Goal: Find specific page/section: Find specific page/section

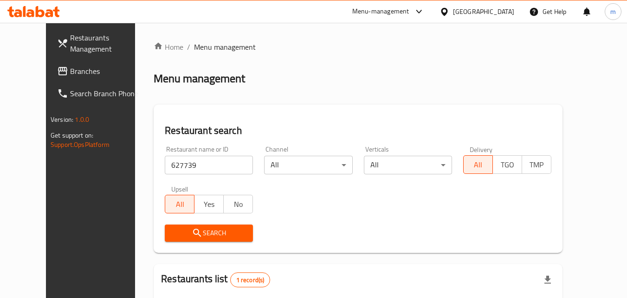
scroll to position [109, 0]
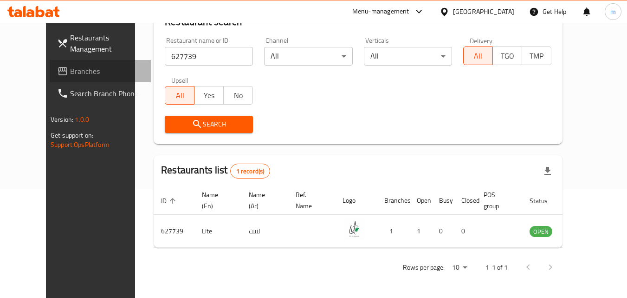
click at [50, 79] on link "Branches" at bounding box center [100, 71] width 101 height 22
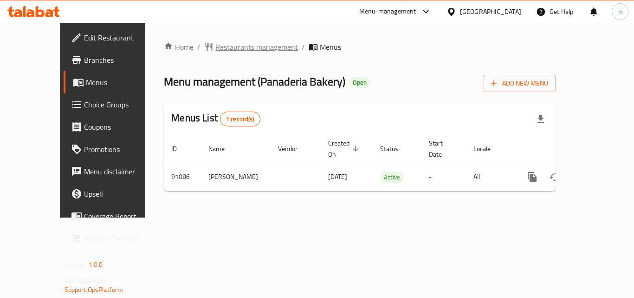
click at [215, 43] on span "Restaurants management" at bounding box center [256, 46] width 83 height 11
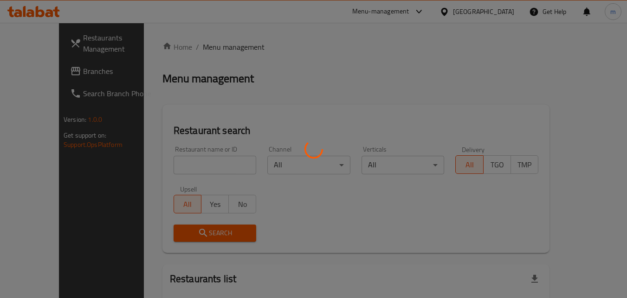
click at [186, 162] on div at bounding box center [313, 149] width 627 height 298
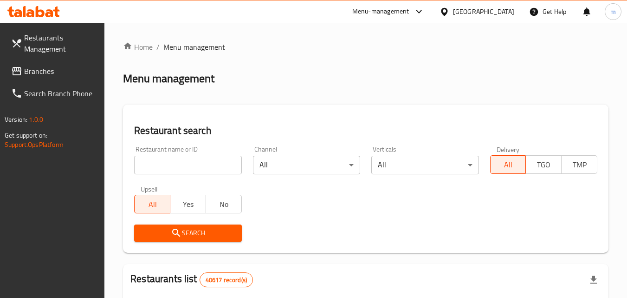
click at [186, 162] on input "search" at bounding box center [187, 165] width 107 height 19
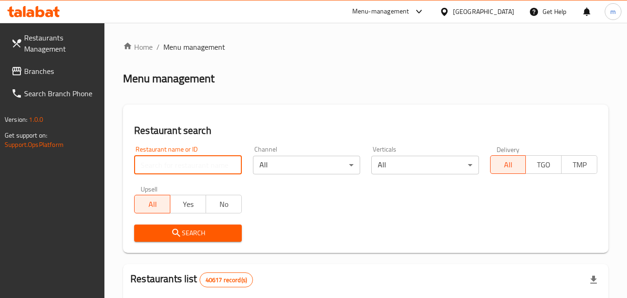
paste input "601464"
type input "601464"
click button "Search" at bounding box center [187, 232] width 107 height 17
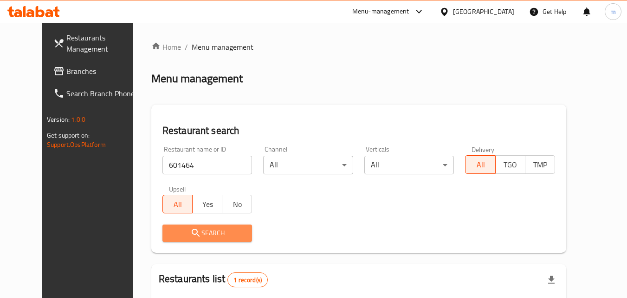
click at [195, 227] on span "Search" at bounding box center [207, 233] width 75 height 12
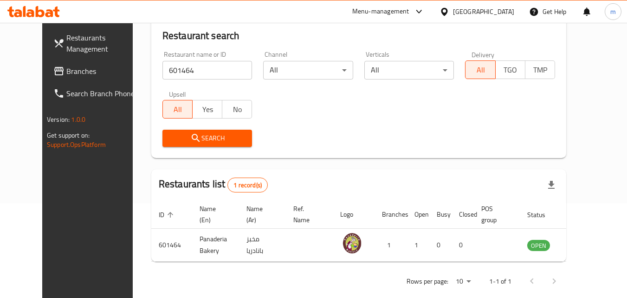
scroll to position [109, 0]
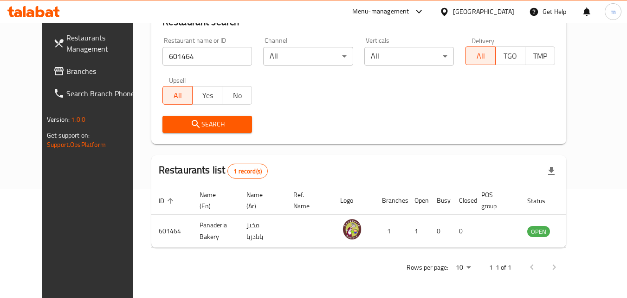
click at [206, 127] on span "Search" at bounding box center [207, 124] width 75 height 12
click at [66, 73] on span "Branches" at bounding box center [102, 70] width 73 height 11
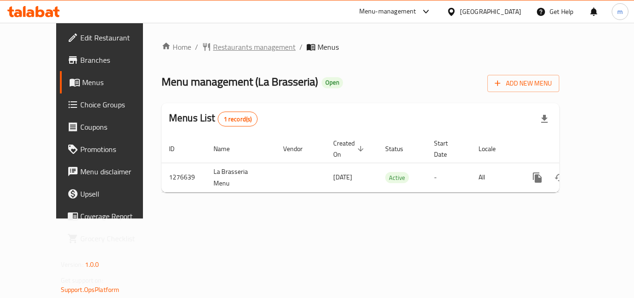
click at [221, 50] on span "Restaurants management" at bounding box center [254, 46] width 83 height 11
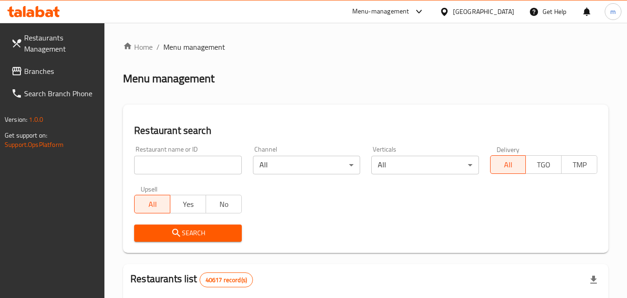
click at [177, 163] on input "search" at bounding box center [187, 165] width 107 height 19
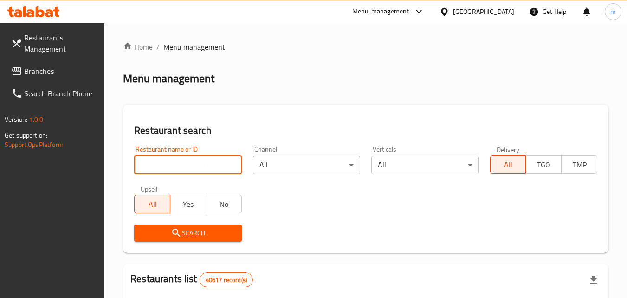
paste input "692036"
type input "692036"
click button "Search" at bounding box center [187, 232] width 107 height 17
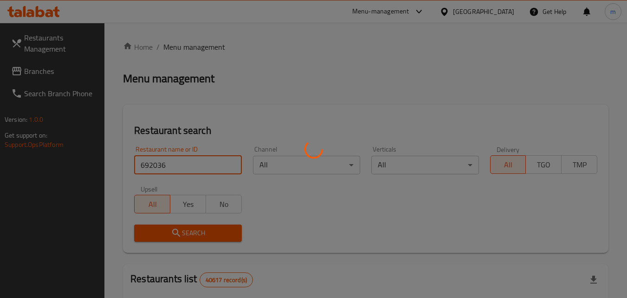
click button "Search" at bounding box center [187, 232] width 107 height 17
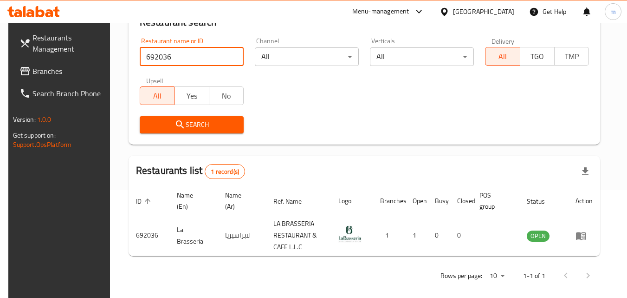
scroll to position [117, 0]
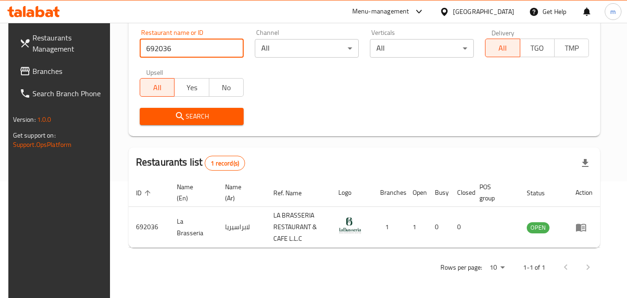
click at [460, 11] on div "[GEOGRAPHIC_DATA]" at bounding box center [483, 12] width 61 height 10
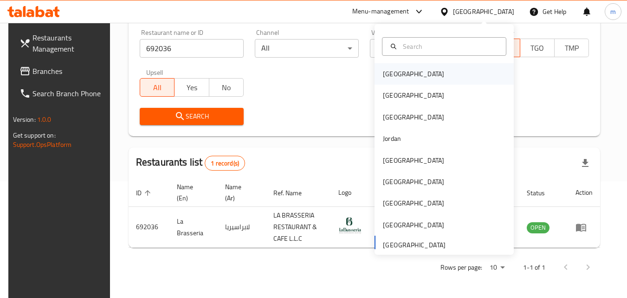
click at [440, 74] on div "[GEOGRAPHIC_DATA]" at bounding box center [444, 73] width 139 height 21
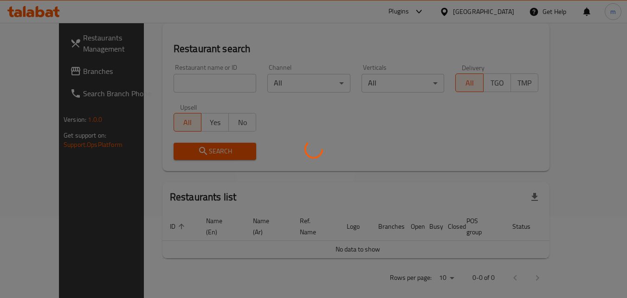
scroll to position [117, 0]
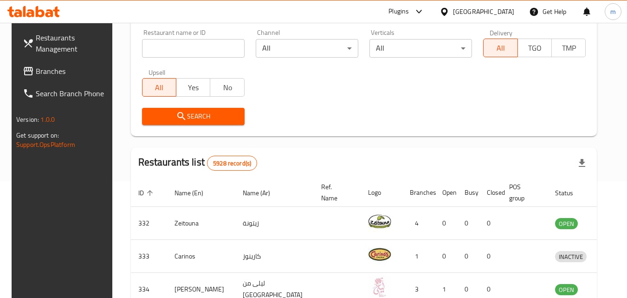
click at [36, 74] on span "Branches" at bounding box center [72, 70] width 73 height 11
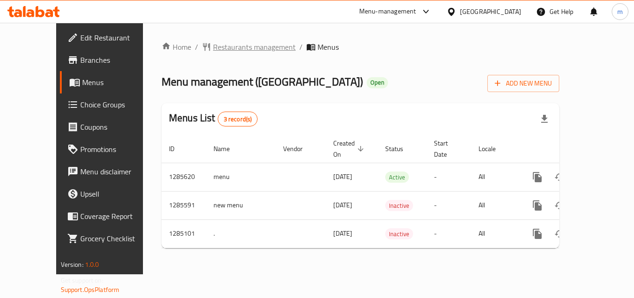
click at [217, 47] on span "Restaurants management" at bounding box center [254, 46] width 83 height 11
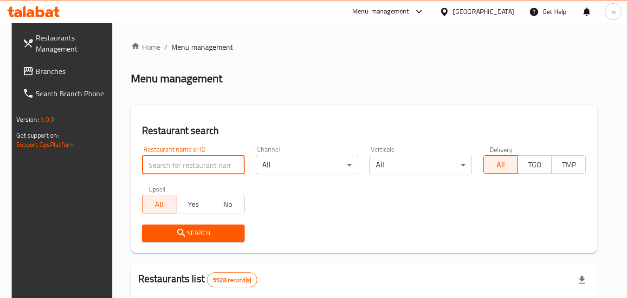
click at [177, 165] on input "search" at bounding box center [193, 165] width 103 height 19
paste input "695700"
type input "695700"
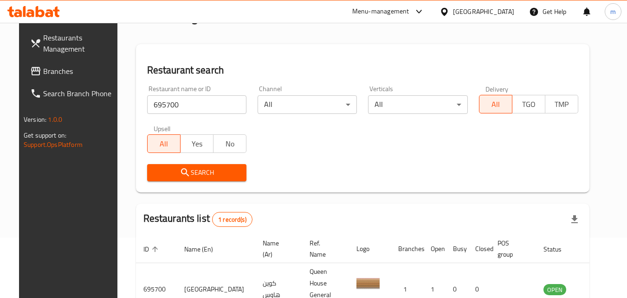
scroll to position [16, 0]
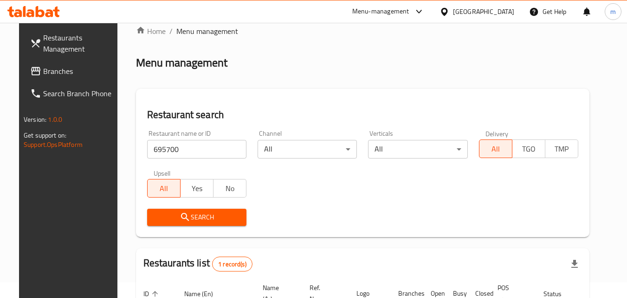
click at [23, 65] on link "Branches" at bounding box center [73, 71] width 101 height 22
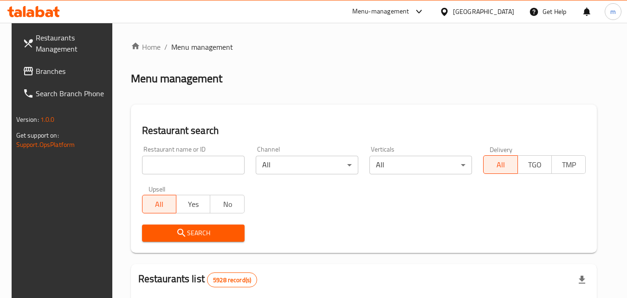
click at [508, 10] on div "[GEOGRAPHIC_DATA]" at bounding box center [483, 12] width 61 height 10
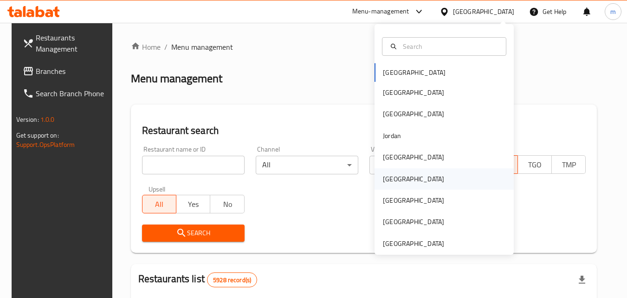
click at [384, 181] on div "[GEOGRAPHIC_DATA]" at bounding box center [413, 179] width 61 height 10
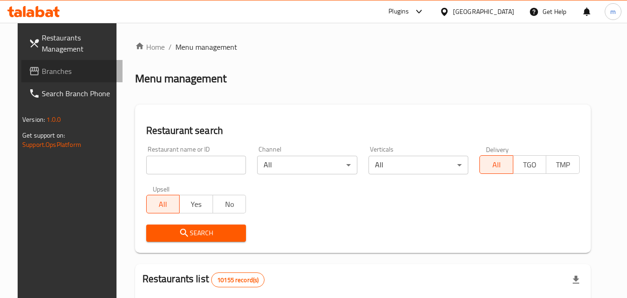
click at [42, 71] on span "Branches" at bounding box center [78, 70] width 73 height 11
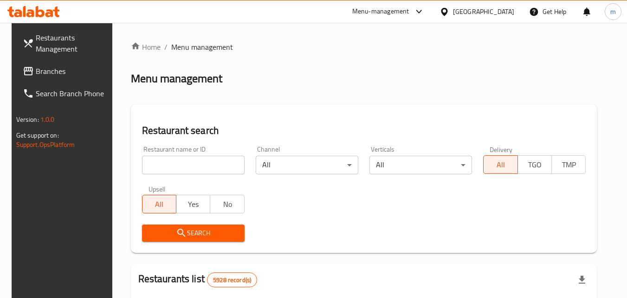
click at [493, 7] on div "[GEOGRAPHIC_DATA]" at bounding box center [483, 12] width 61 height 10
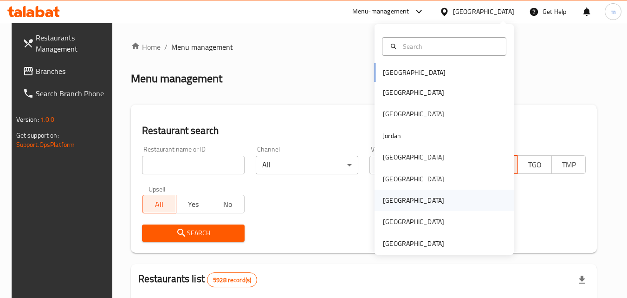
click at [390, 202] on div "[GEOGRAPHIC_DATA]" at bounding box center [413, 200] width 61 height 10
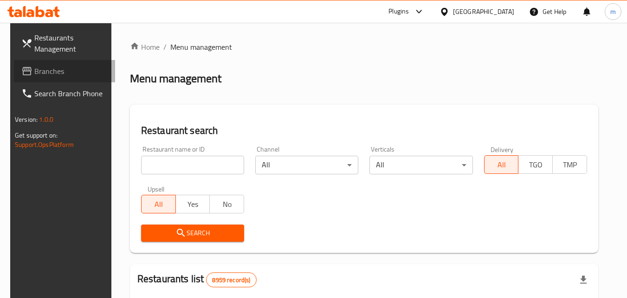
click at [34, 65] on span "Branches" at bounding box center [70, 70] width 73 height 11
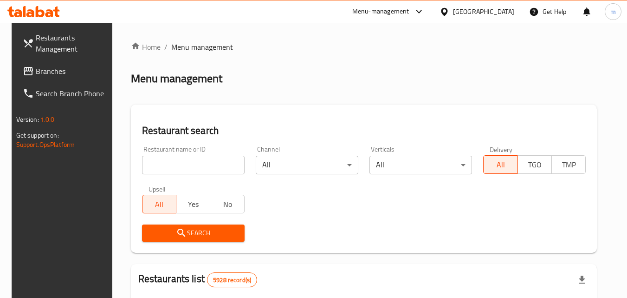
click at [497, 14] on div "[GEOGRAPHIC_DATA]" at bounding box center [483, 12] width 61 height 10
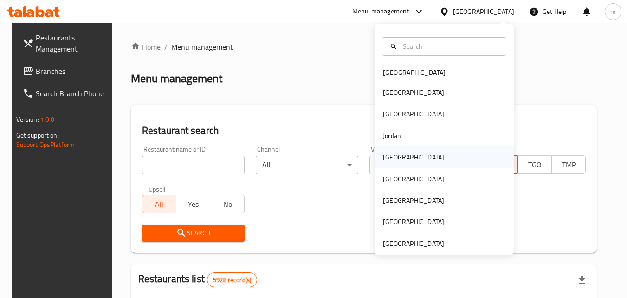
click at [395, 157] on div "[GEOGRAPHIC_DATA]" at bounding box center [413, 157] width 61 height 10
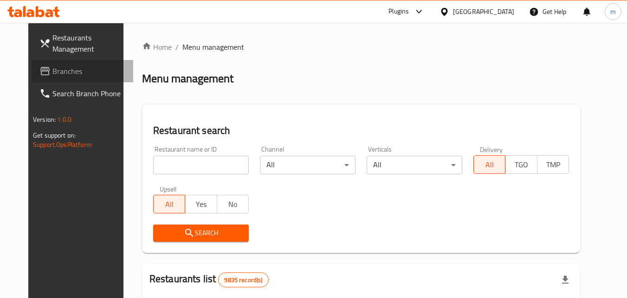
click at [52, 70] on span "Branches" at bounding box center [88, 70] width 73 height 11
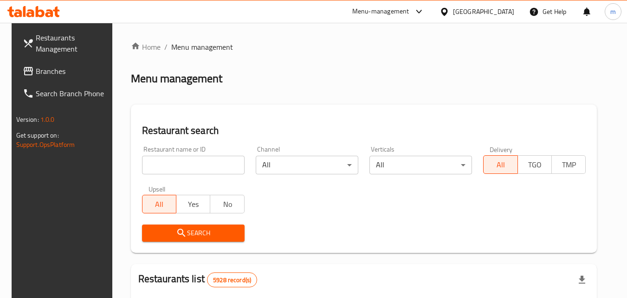
click at [503, 18] on div "Bahrain" at bounding box center [477, 11] width 90 height 22
click at [494, 11] on div "Bahrain" at bounding box center [483, 12] width 61 height 10
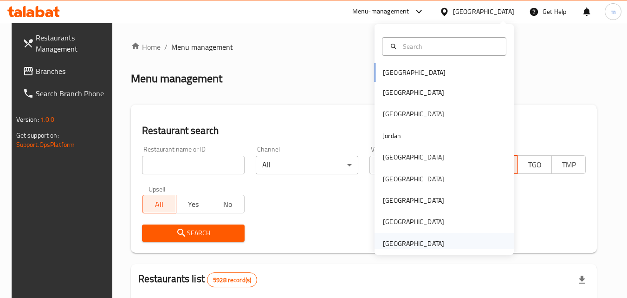
click at [421, 235] on div "United Arab Emirates" at bounding box center [414, 243] width 76 height 21
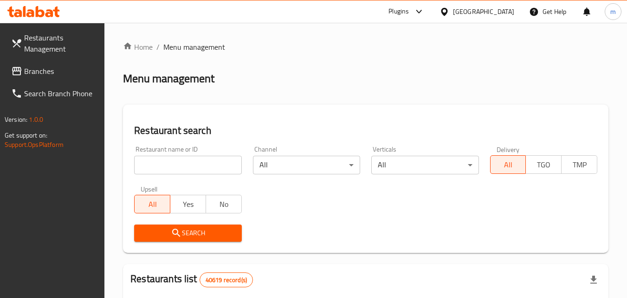
click at [33, 70] on span "Branches" at bounding box center [60, 70] width 73 height 11
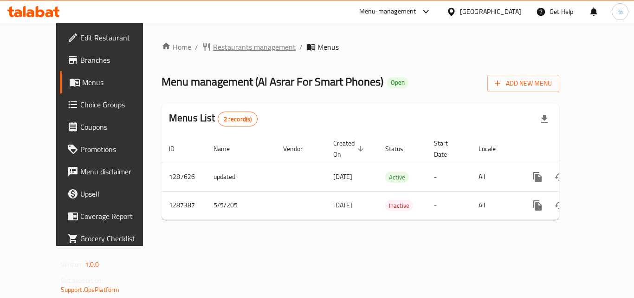
click at [216, 46] on span "Restaurants management" at bounding box center [254, 46] width 83 height 11
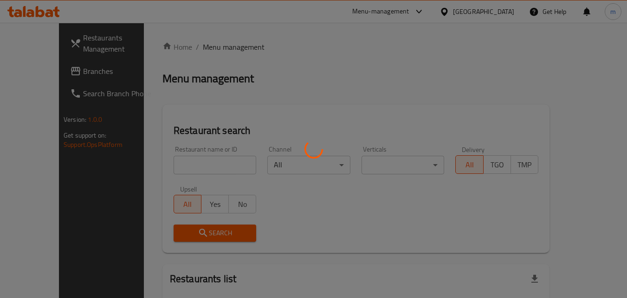
click at [182, 167] on div at bounding box center [313, 149] width 627 height 298
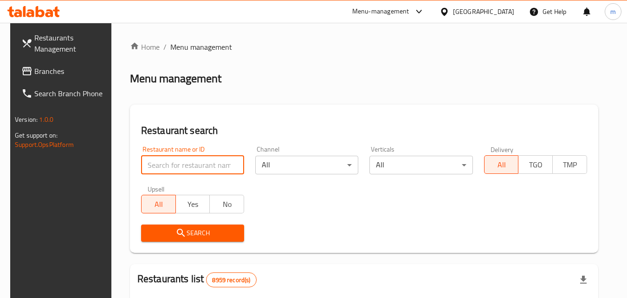
click at [182, 167] on input "search" at bounding box center [192, 165] width 103 height 19
paste input "696648"
type input "696648"
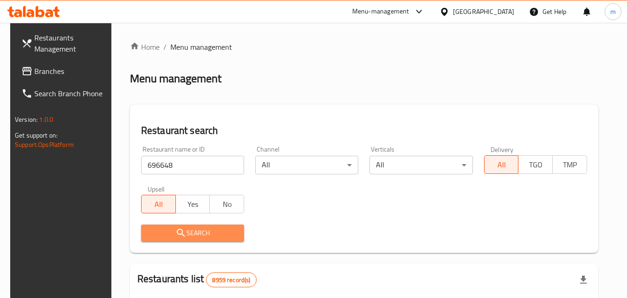
drag, startPoint x: 183, startPoint y: 236, endPoint x: 167, endPoint y: 220, distance: 22.7
click at [179, 231] on icon "submit" at bounding box center [181, 232] width 11 height 11
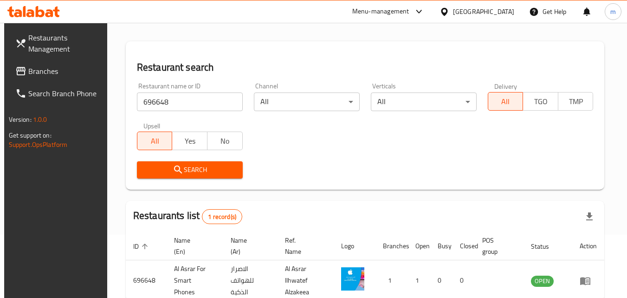
scroll to position [117, 0]
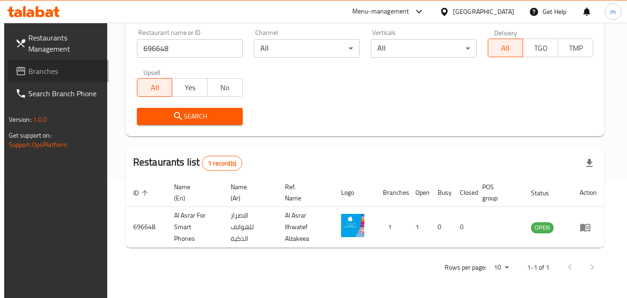
click at [62, 73] on span "Branches" at bounding box center [64, 70] width 73 height 11
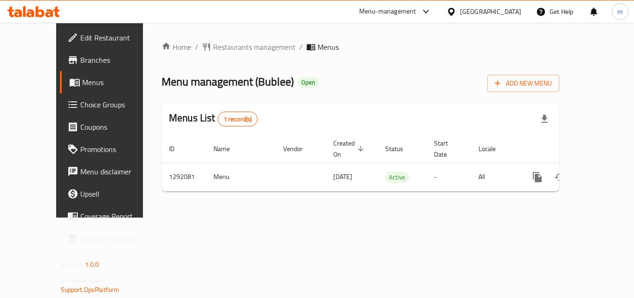
click at [205, 54] on div "Home / Restaurants management / Menus Menu management ( Bublee ) Open Add New M…" at bounding box center [361, 119] width 398 height 157
click at [213, 47] on span "Restaurants management" at bounding box center [254, 46] width 83 height 11
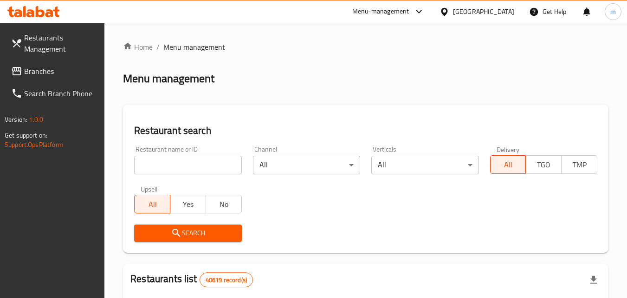
click at [192, 166] on input "search" at bounding box center [187, 165] width 107 height 19
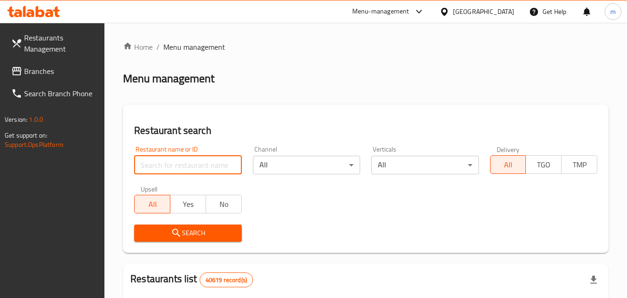
paste input "698974"
type input "698974"
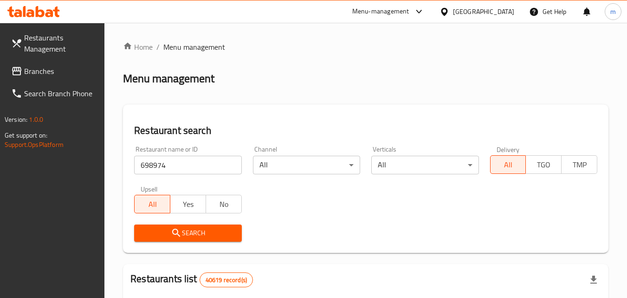
click at [181, 237] on icon "submit" at bounding box center [176, 232] width 11 height 11
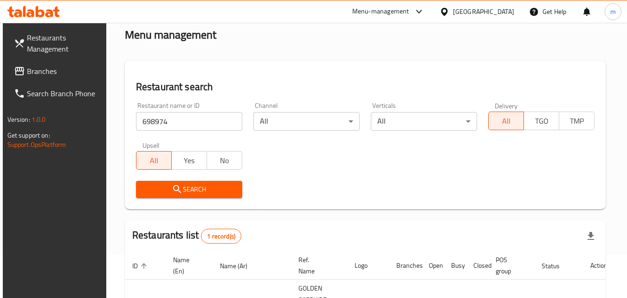
scroll to position [109, 0]
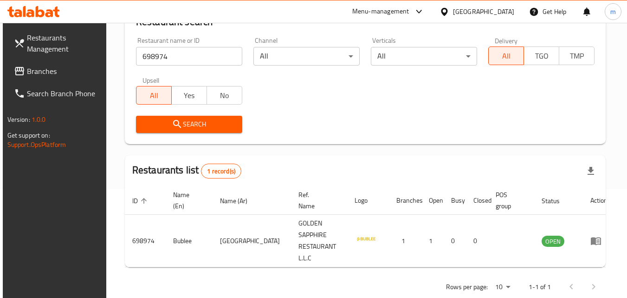
click at [32, 74] on span "Branches" at bounding box center [63, 70] width 73 height 11
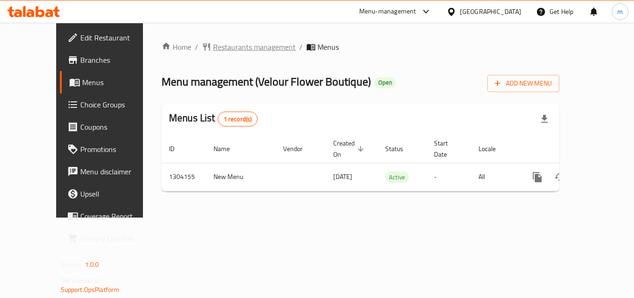
click at [228, 49] on span "Restaurants management" at bounding box center [254, 46] width 83 height 11
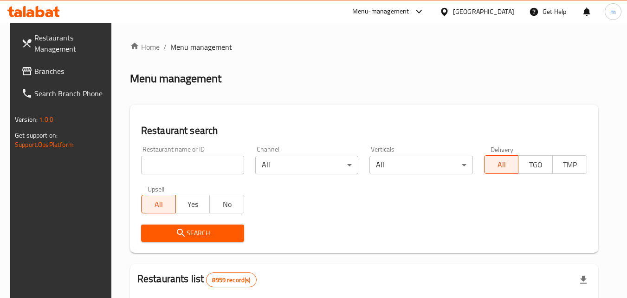
click at [179, 163] on input "search" at bounding box center [192, 165] width 103 height 19
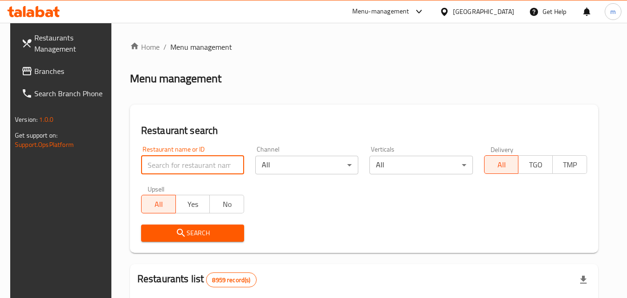
paste input "703085"
type input "703085"
click button "Search" at bounding box center [192, 232] width 103 height 17
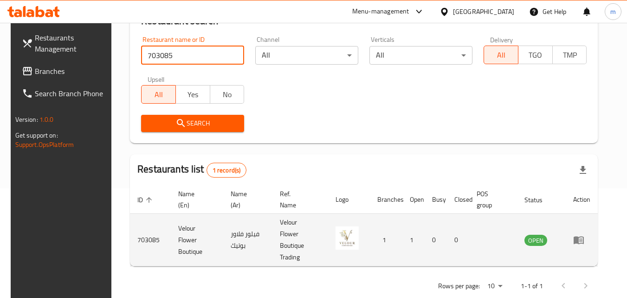
scroll to position [117, 0]
